Goal: Navigation & Orientation: Find specific page/section

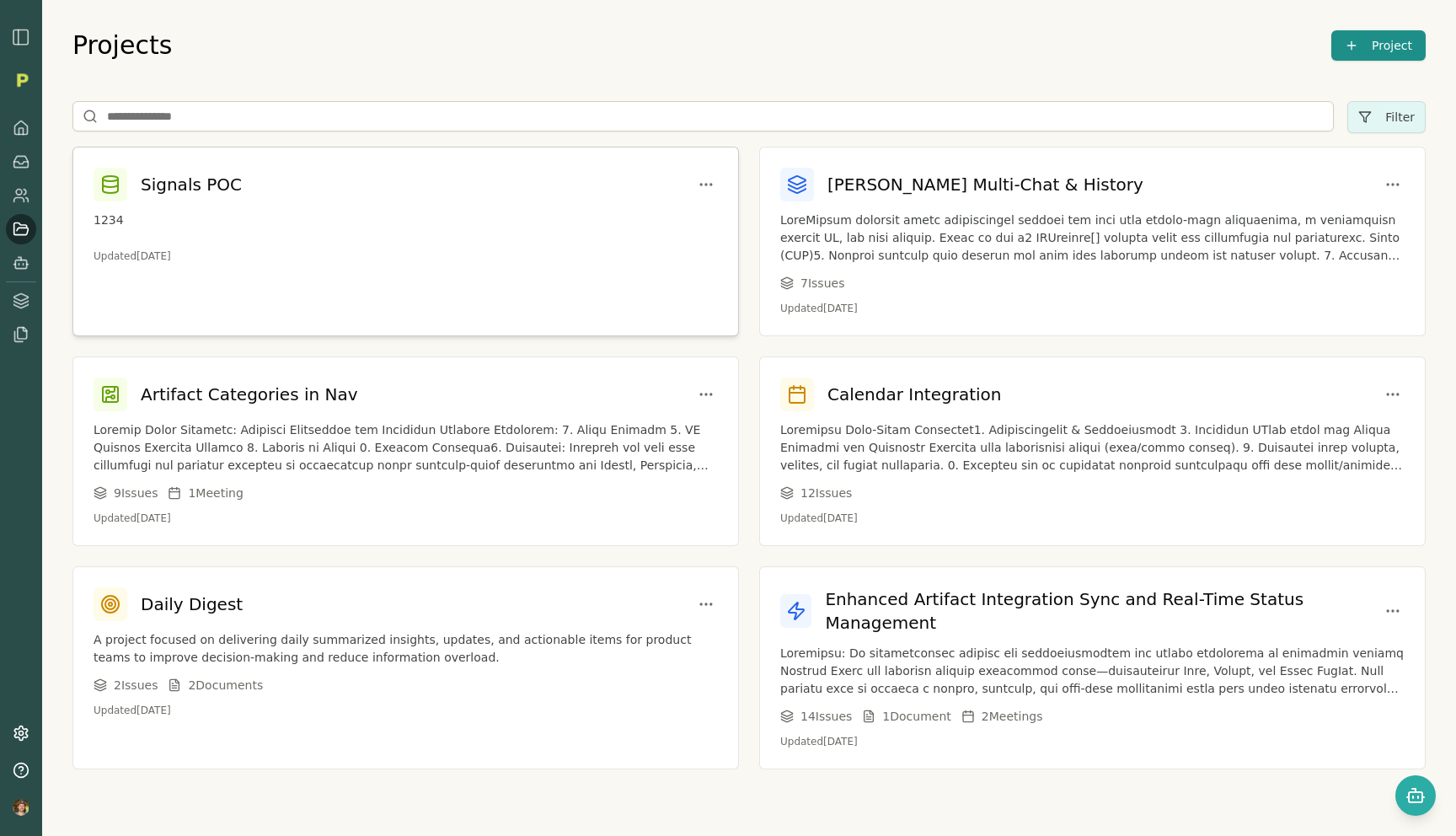
click at [500, 216] on p "1234" at bounding box center [406, 220] width 624 height 18
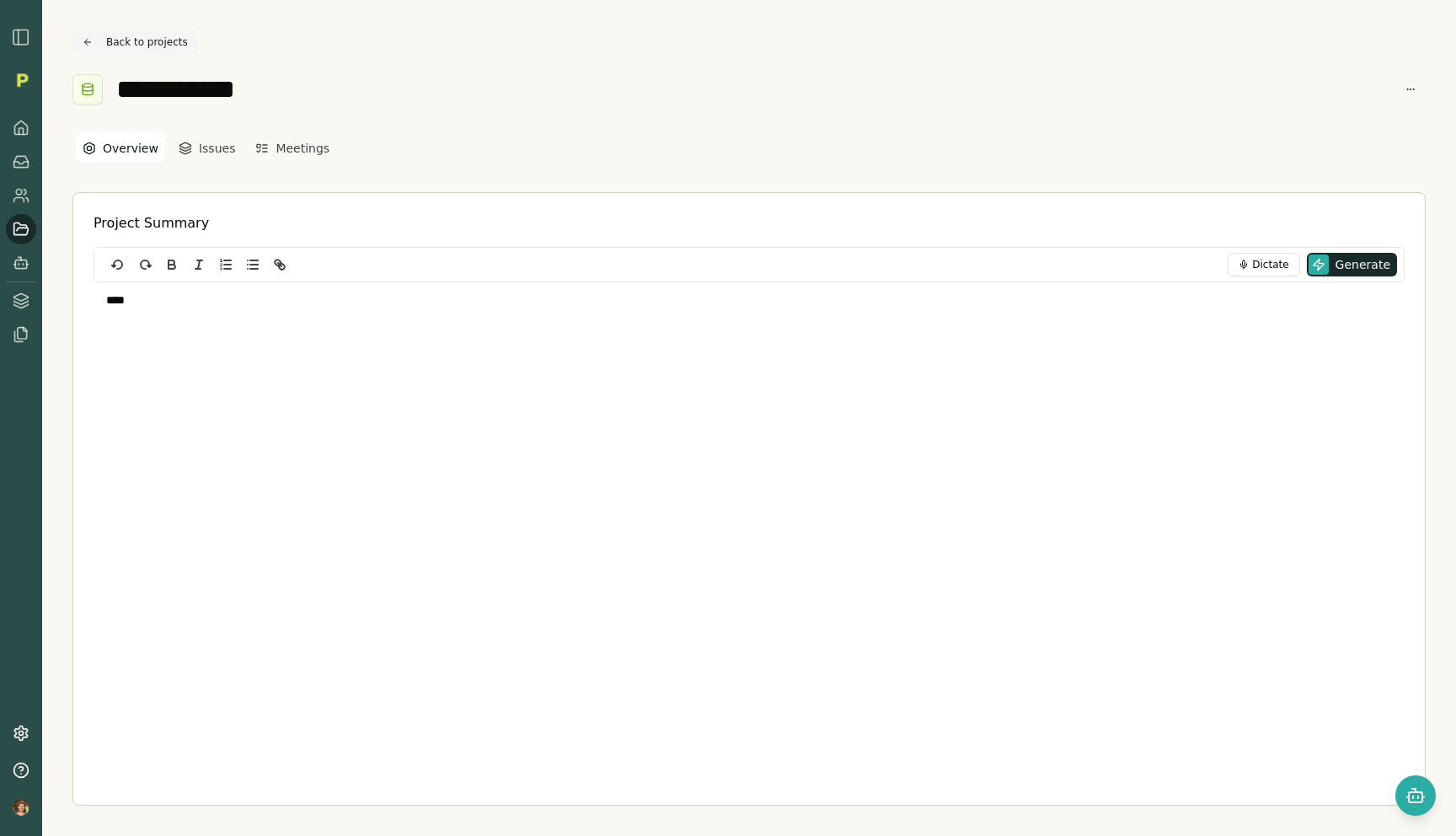
click at [133, 43] on button "Back to projects" at bounding box center [135, 41] width 126 height 23
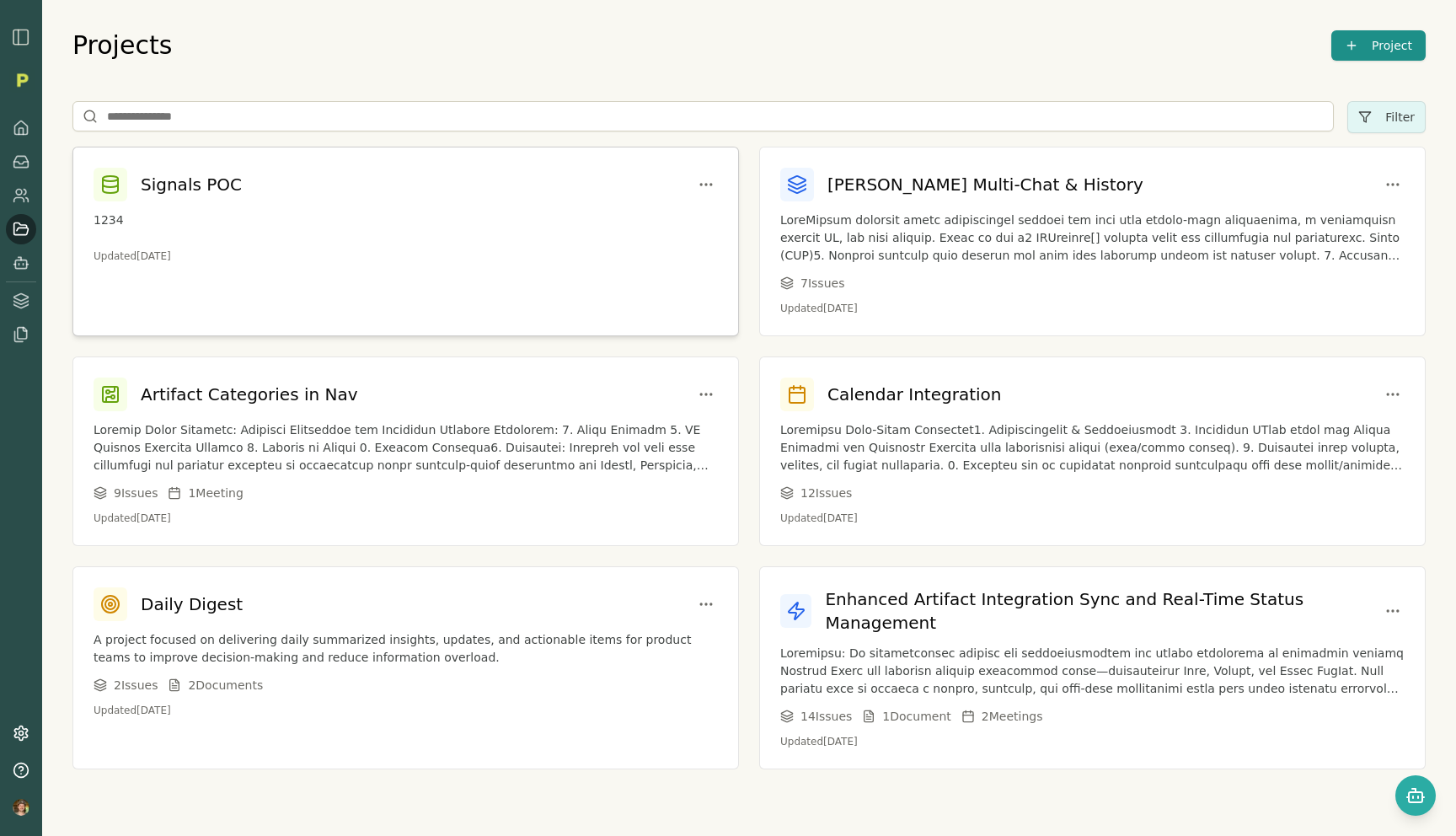
click at [293, 207] on div "Signals POC 1234 Updated [DATE]" at bounding box center [406, 215] width 665 height 136
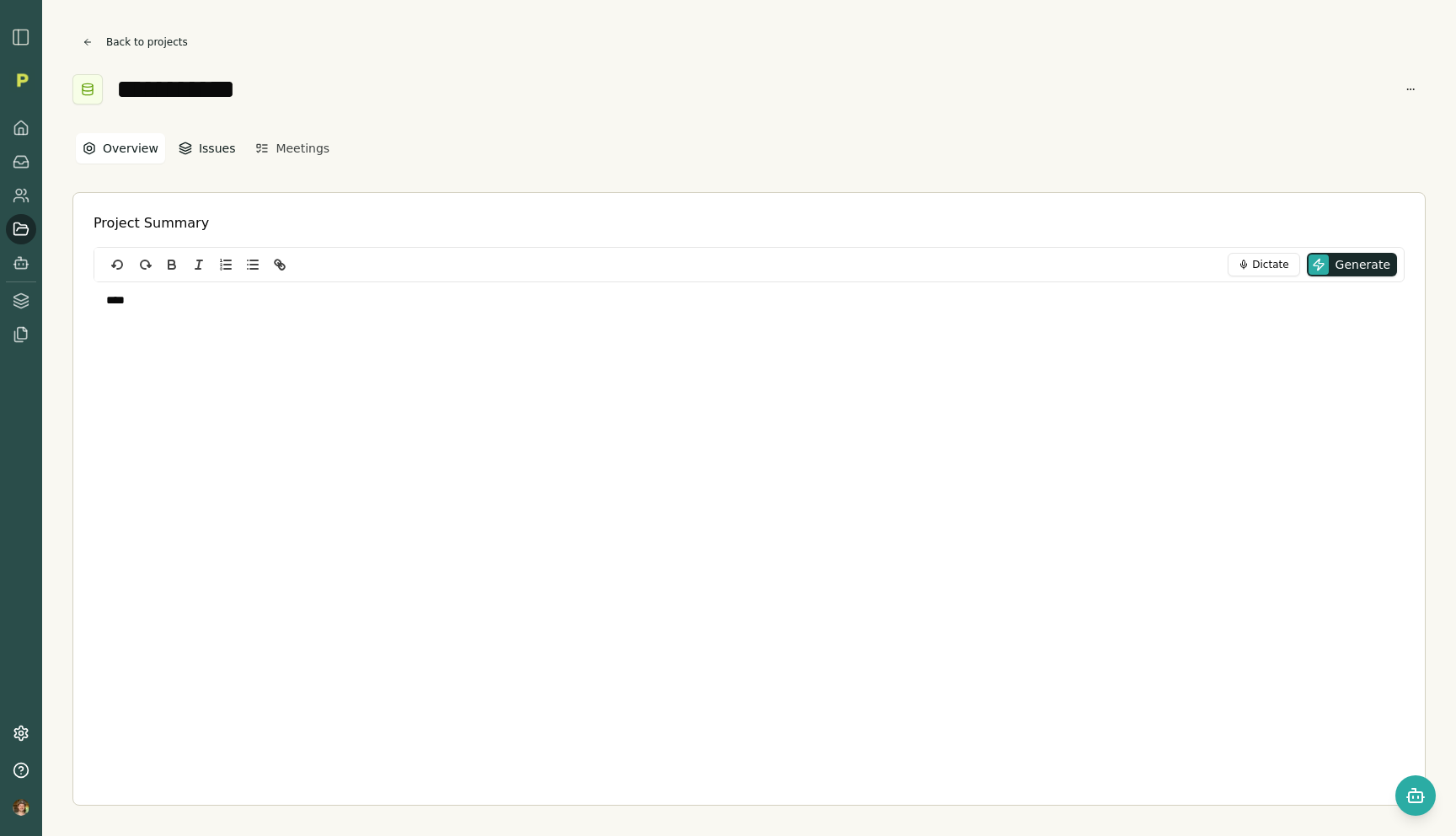
drag, startPoint x: 196, startPoint y: 130, endPoint x: 195, endPoint y: 140, distance: 10.0
click at [195, 140] on div "**********" at bounding box center [749, 418] width 1414 height 836
click at [179, 146] on icon "button" at bounding box center [185, 148] width 14 height 14
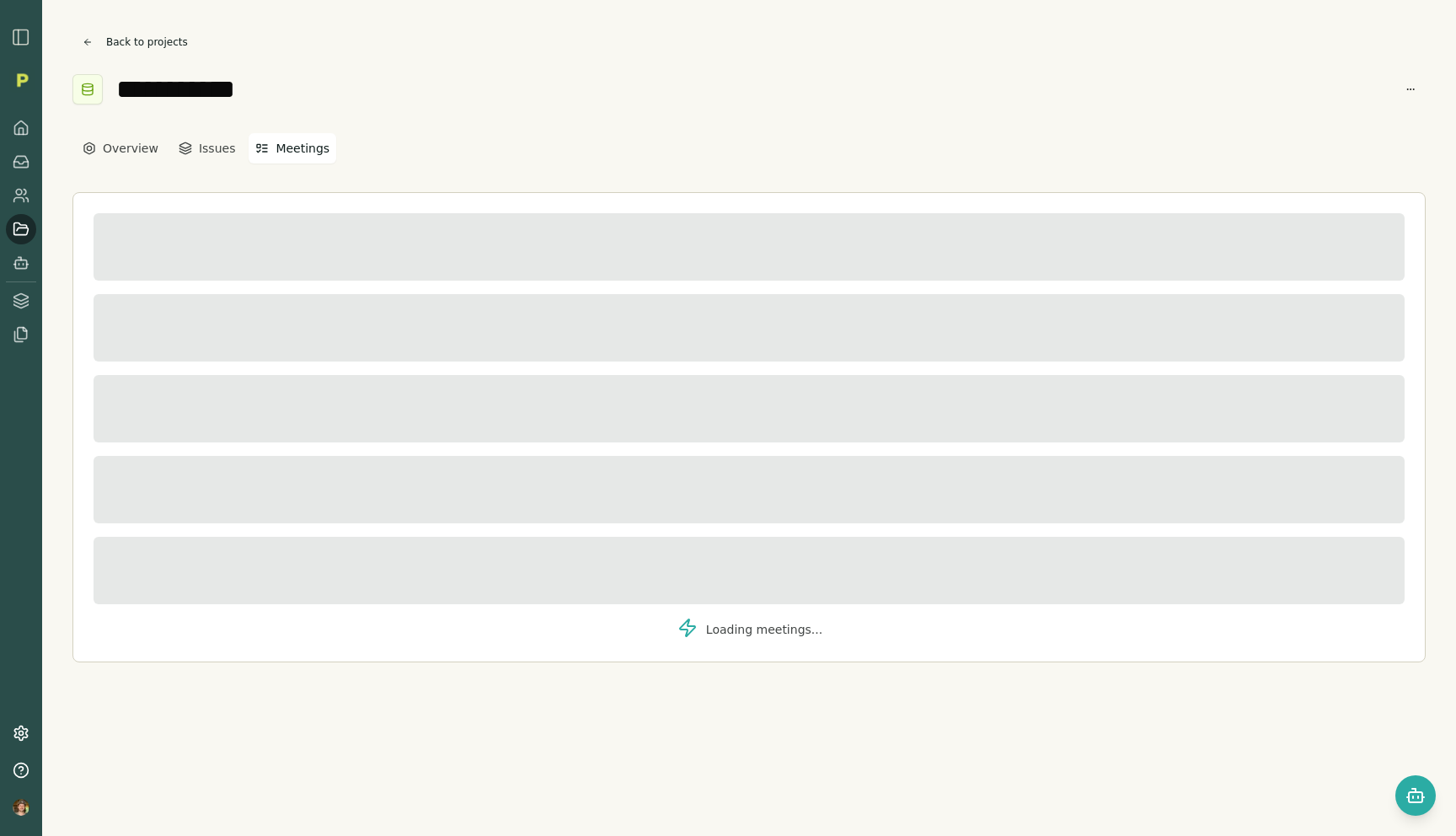
click at [270, 146] on button "Meetings" at bounding box center [293, 148] width 88 height 30
click at [99, 154] on button "Overview" at bounding box center [121, 148] width 90 height 30
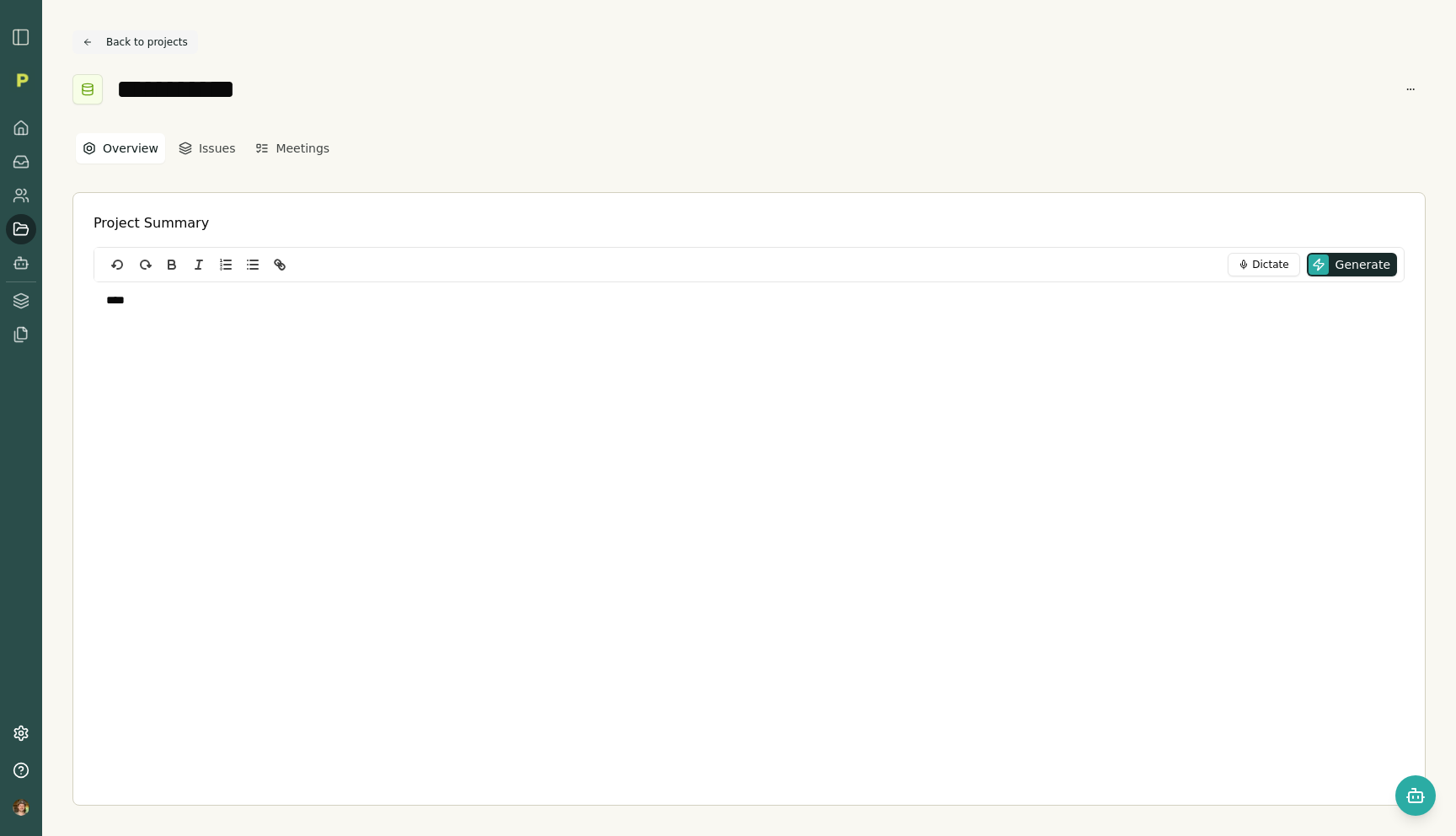
click at [174, 33] on button "Back to projects" at bounding box center [135, 41] width 126 height 23
